Goal: Find specific page/section: Find specific page/section

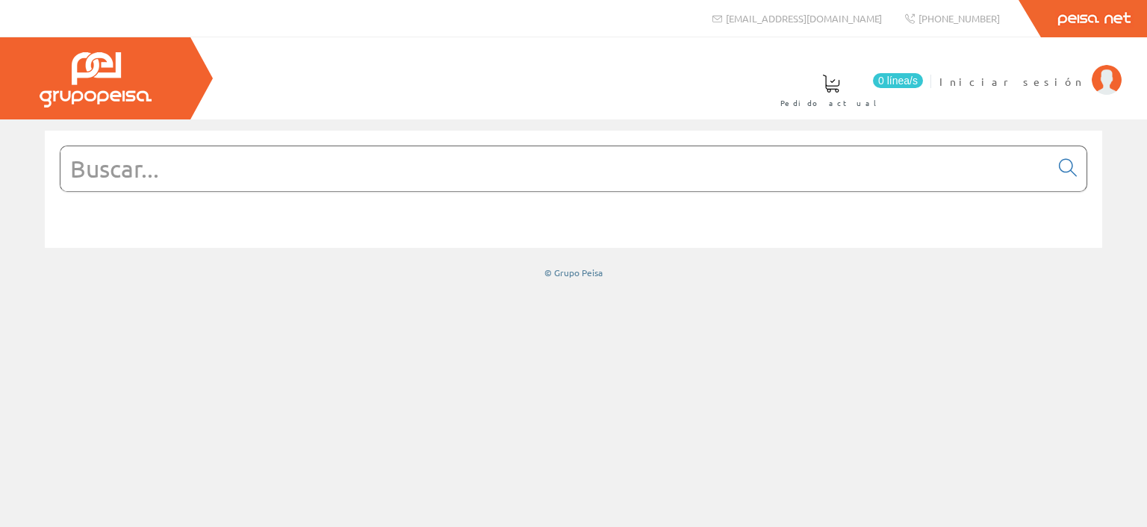
click at [192, 172] on input "text" at bounding box center [555, 168] width 990 height 45
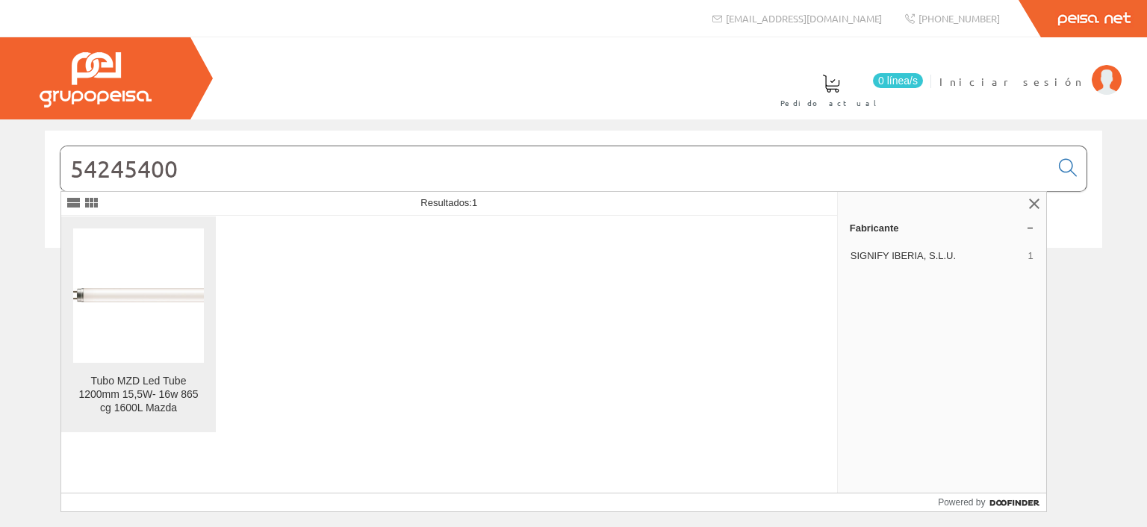
type input "54245400"
click at [171, 333] on figure at bounding box center [138, 296] width 131 height 134
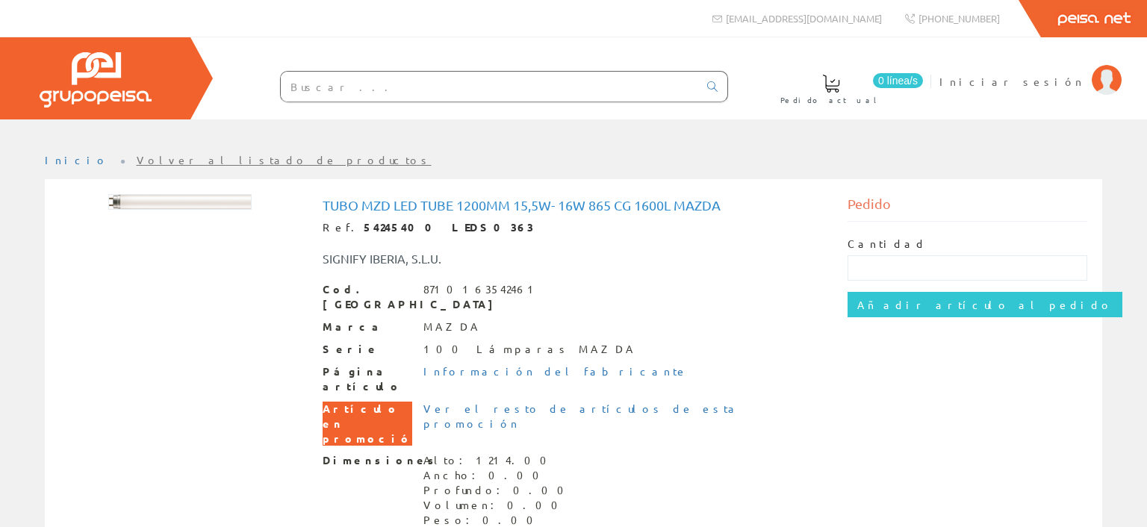
scroll to position [43, 0]
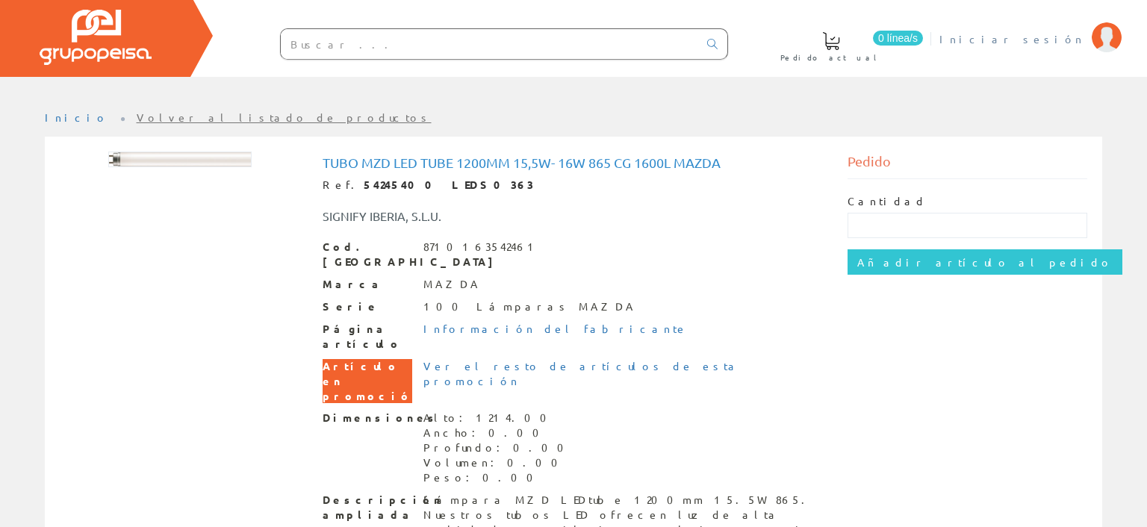
click at [1098, 43] on img at bounding box center [1107, 37] width 30 height 30
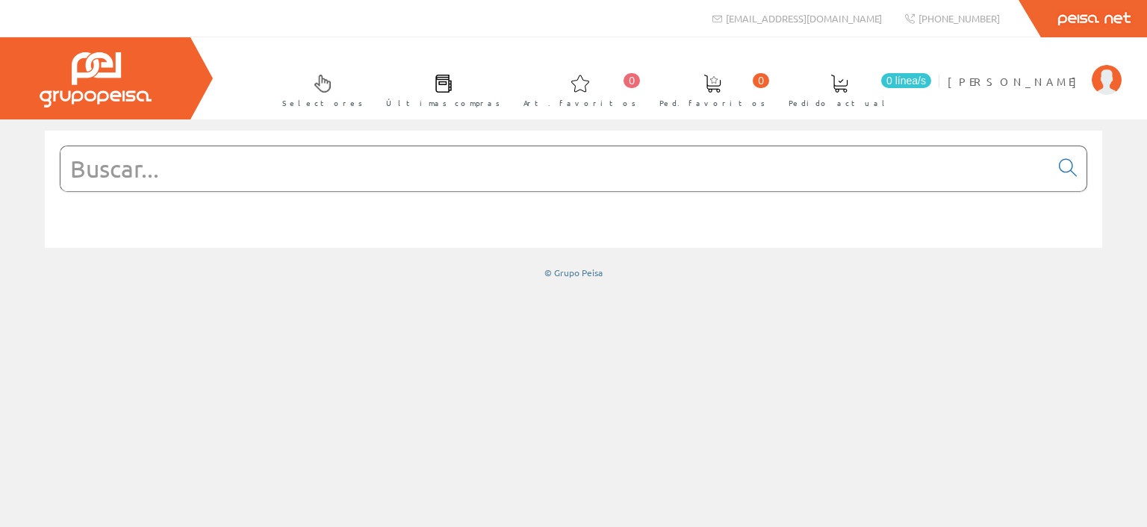
click at [370, 170] on input "text" at bounding box center [555, 168] width 990 height 45
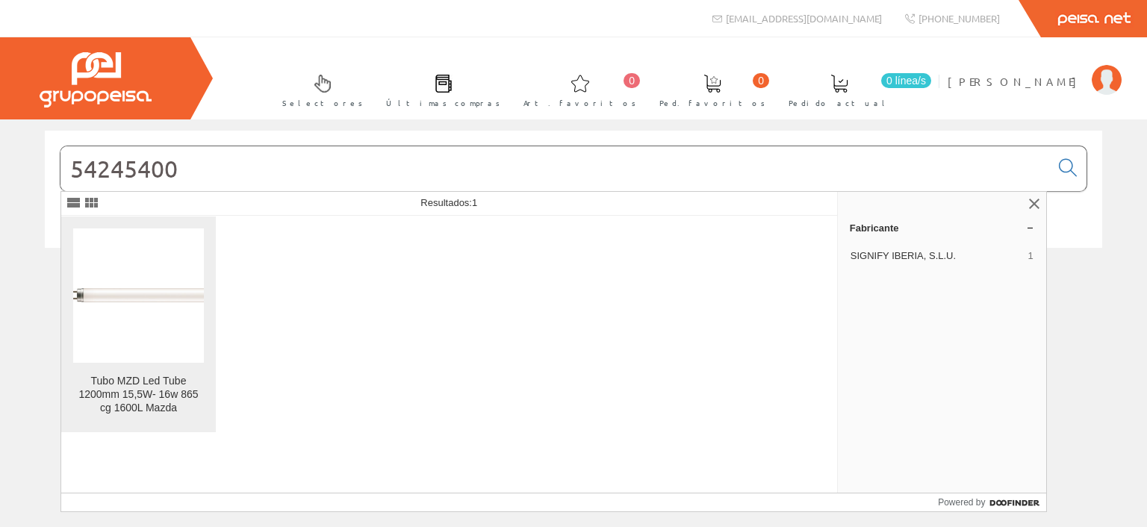
type input "54245400"
click at [151, 341] on figure at bounding box center [138, 296] width 131 height 134
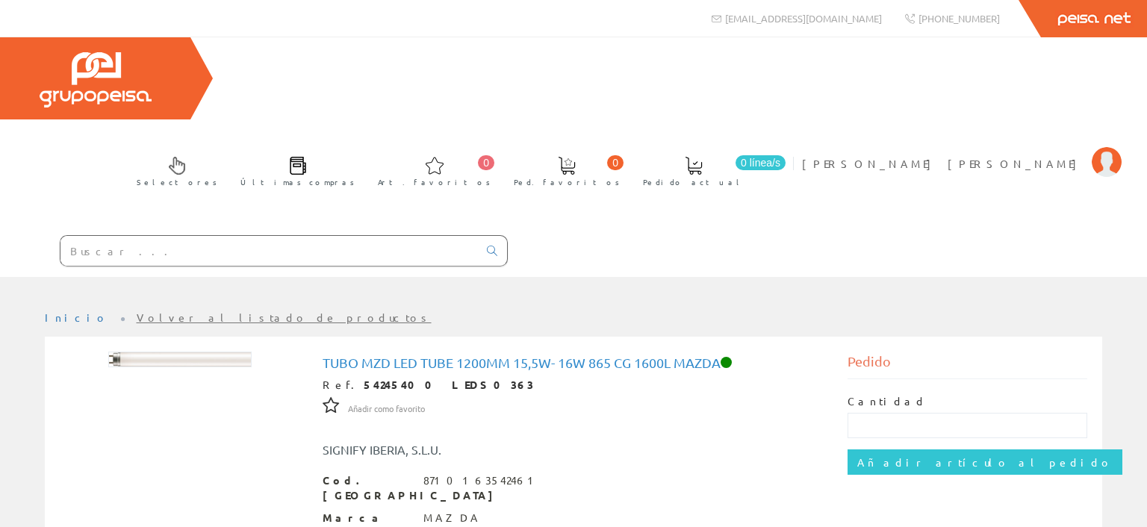
paste input "LEDS9128"
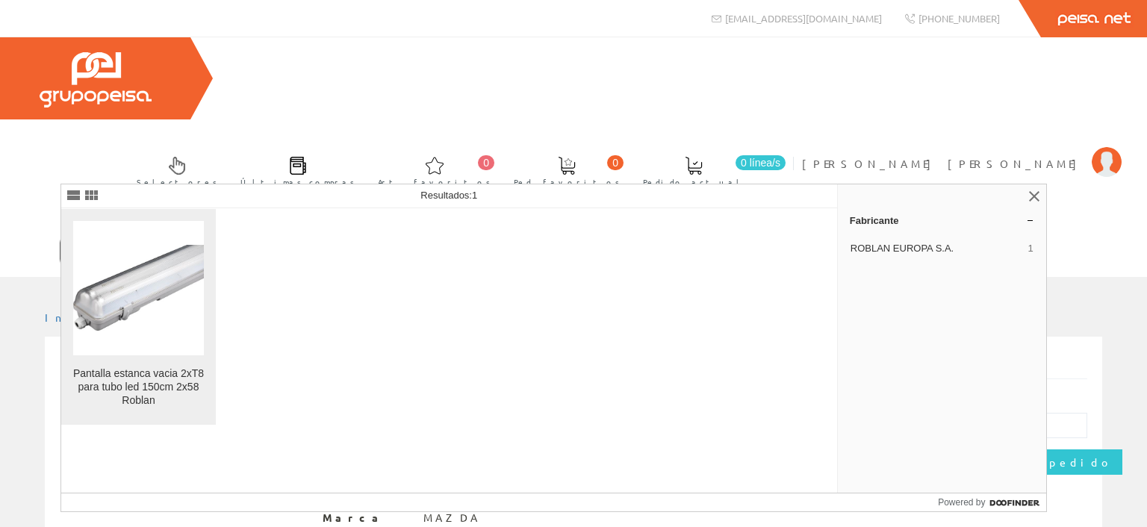
type input "LEDS9128"
click at [178, 281] on img at bounding box center [138, 288] width 131 height 86
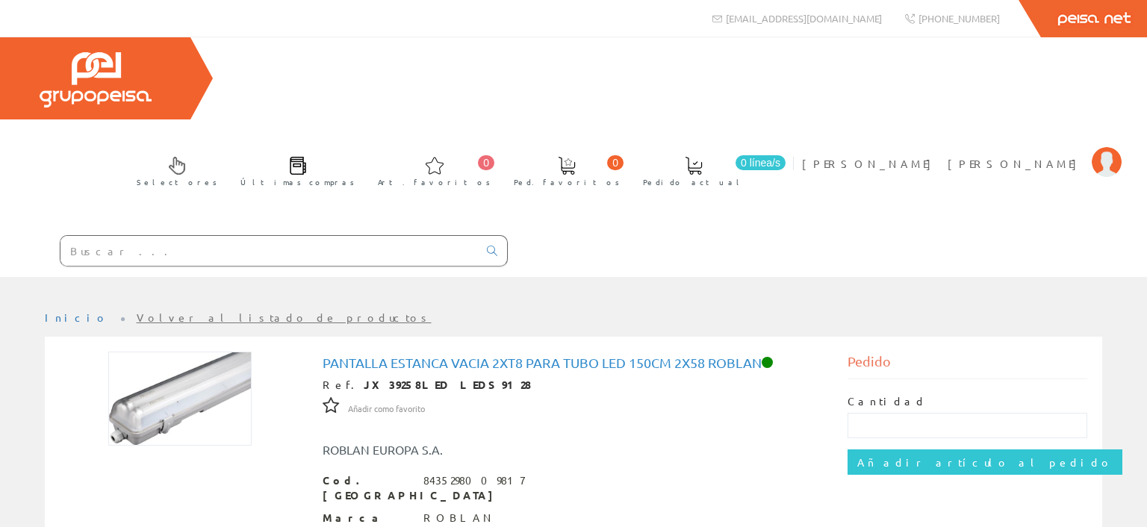
scroll to position [211, 0]
